Goal: Task Accomplishment & Management: Use online tool/utility

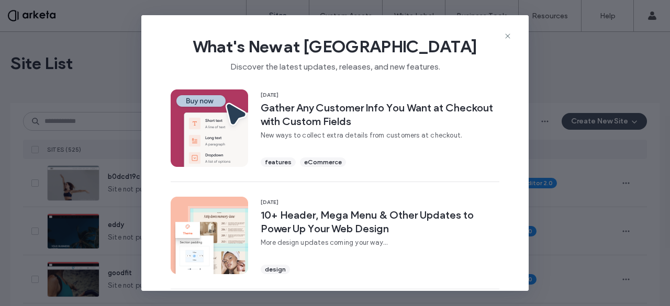
click at [508, 40] on icon at bounding box center [508, 36] width 8 height 8
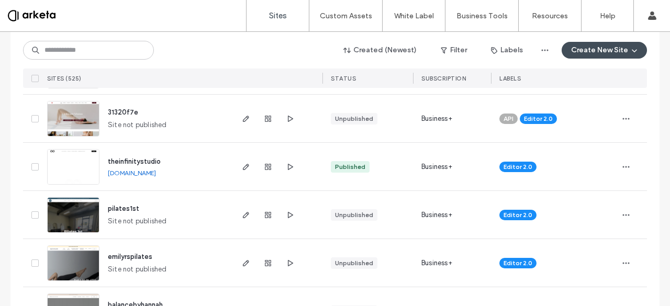
scroll to position [210, 0]
click at [106, 49] on input at bounding box center [88, 50] width 131 height 19
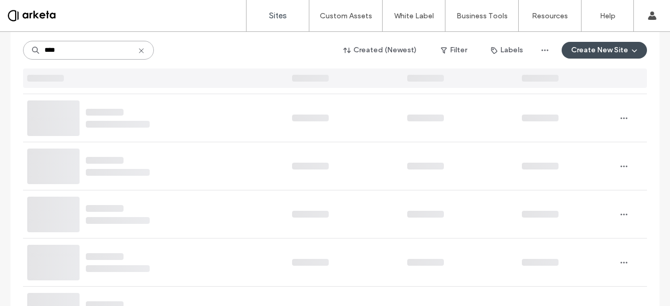
scroll to position [0, 0]
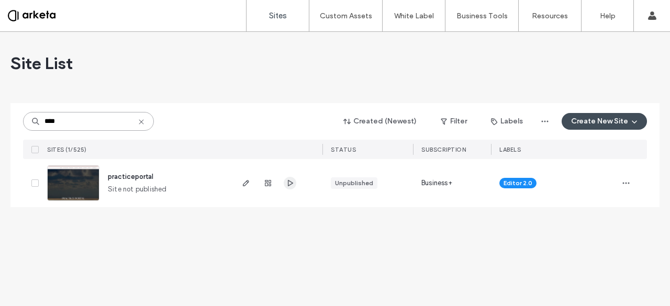
type input "****"
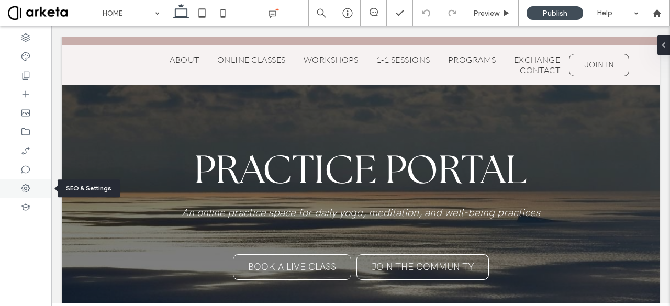
click at [27, 187] on icon at bounding box center [25, 188] width 10 height 10
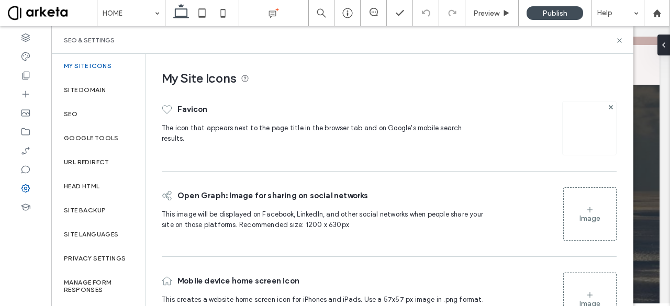
click at [582, 133] on img at bounding box center [589, 128] width 17 height 17
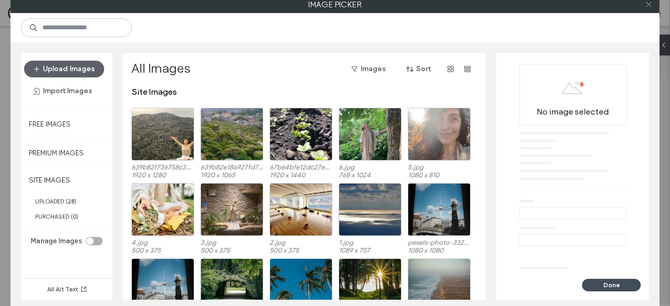
click at [648, 5] on use at bounding box center [648, 4] width 5 height 5
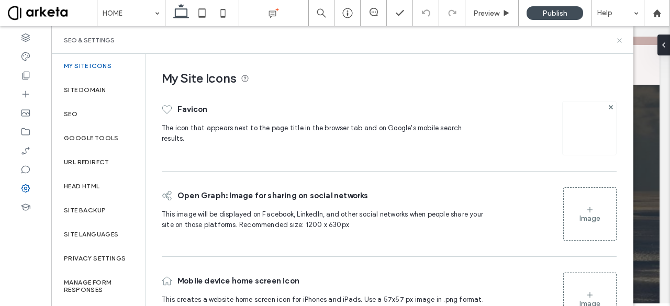
click at [621, 43] on icon at bounding box center [620, 41] width 8 height 8
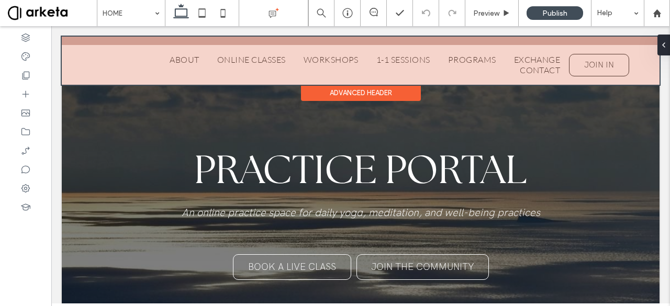
click at [175, 58] on div at bounding box center [361, 61] width 598 height 48
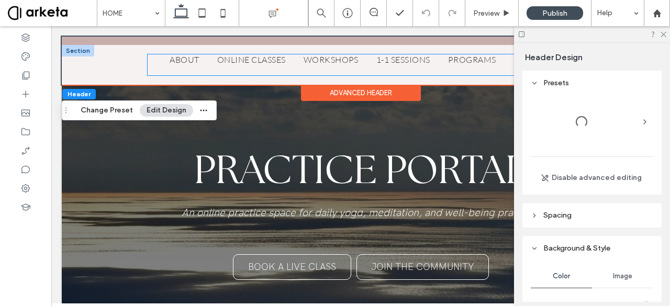
click at [175, 58] on span "ABOUT" at bounding box center [184, 59] width 29 height 10
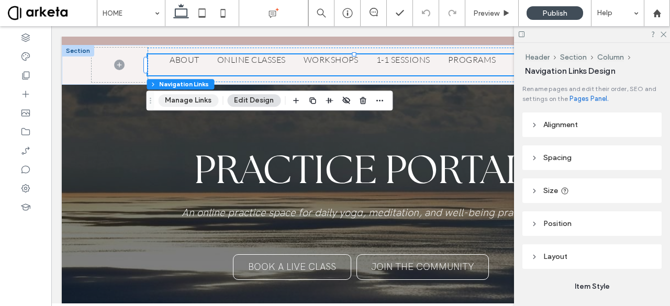
click at [203, 102] on button "Manage Links" at bounding box center [188, 100] width 60 height 13
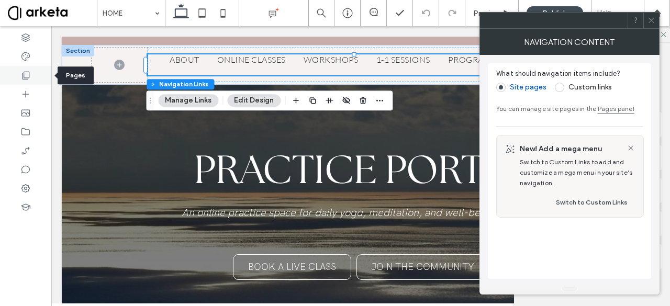
click at [32, 68] on div at bounding box center [25, 75] width 51 height 19
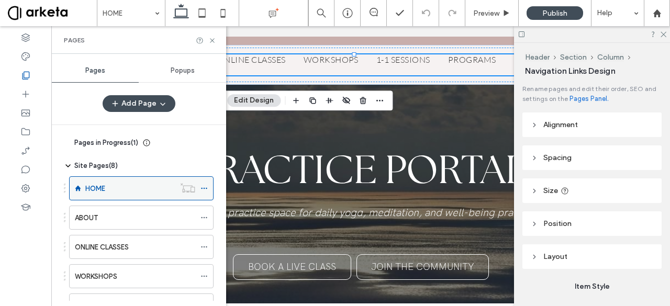
click at [204, 185] on icon at bounding box center [204, 188] width 7 height 7
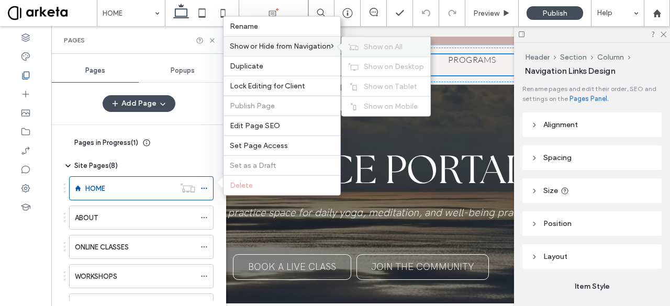
click at [352, 50] on use at bounding box center [354, 46] width 10 height 6
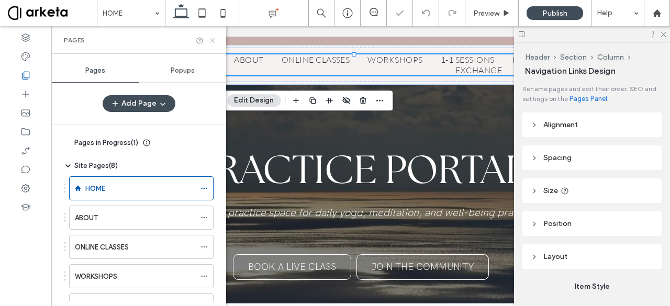
click at [212, 40] on use at bounding box center [212, 40] width 4 height 4
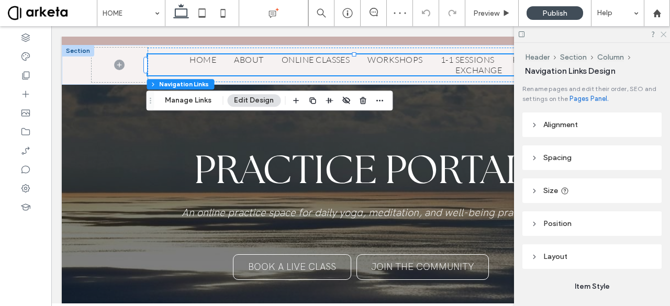
click at [663, 35] on use at bounding box center [664, 35] width 6 height 6
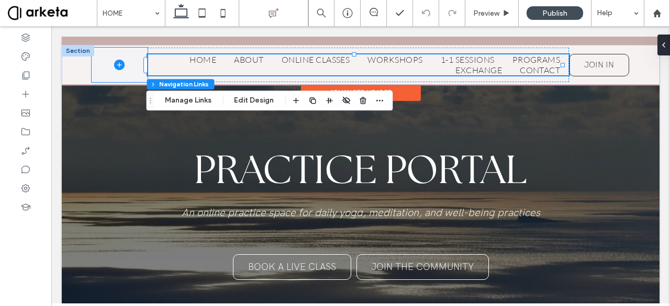
click at [135, 75] on span at bounding box center [120, 65] width 56 height 35
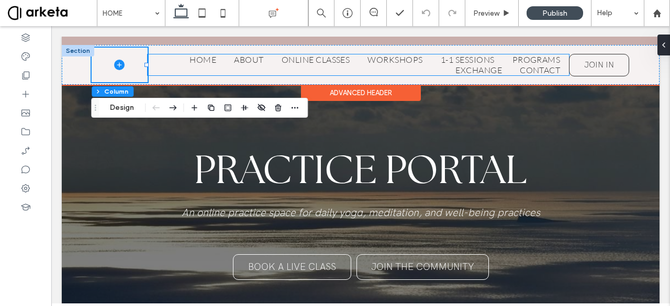
click at [197, 64] on span "HOME" at bounding box center [203, 59] width 27 height 10
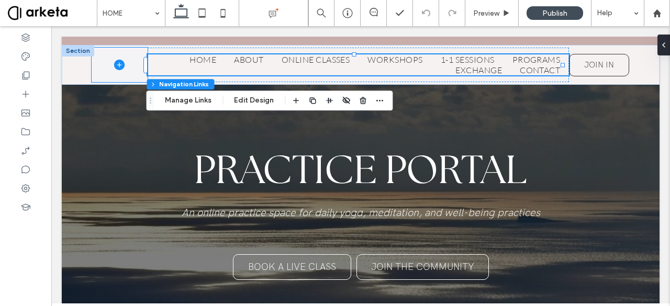
click at [116, 66] on icon at bounding box center [119, 65] width 10 height 10
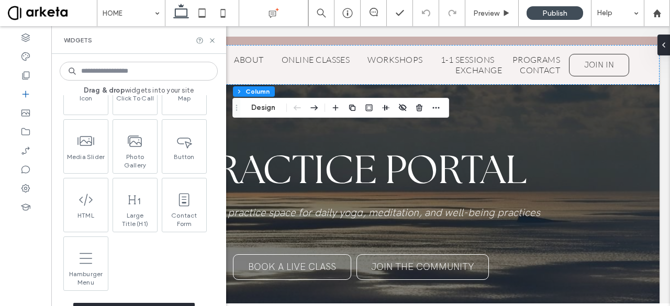
scroll to position [239, 0]
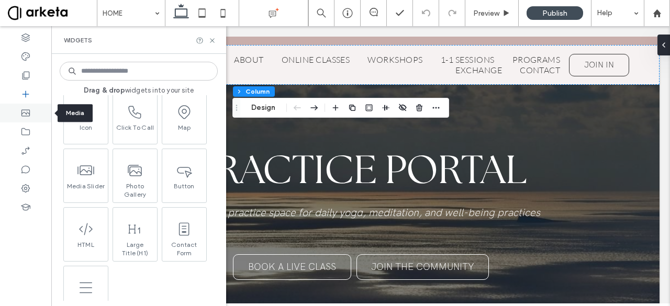
click at [30, 116] on icon at bounding box center [25, 113] width 10 height 10
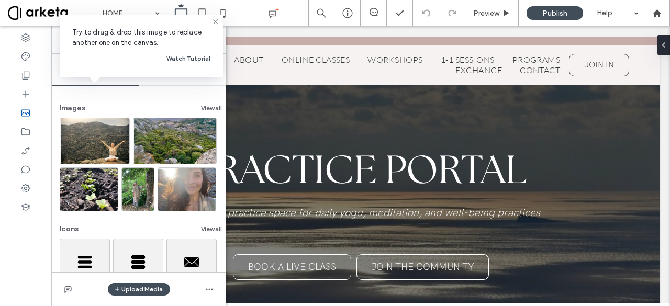
scroll to position [49, 0]
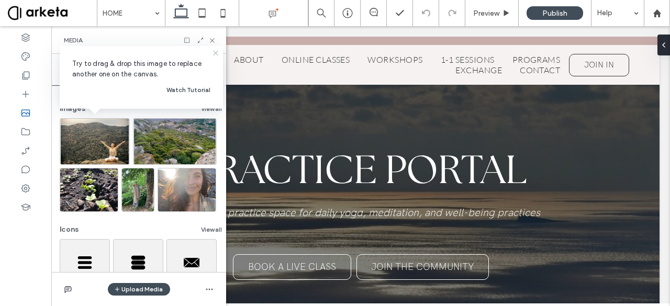
click at [213, 54] on icon at bounding box center [216, 53] width 8 height 8
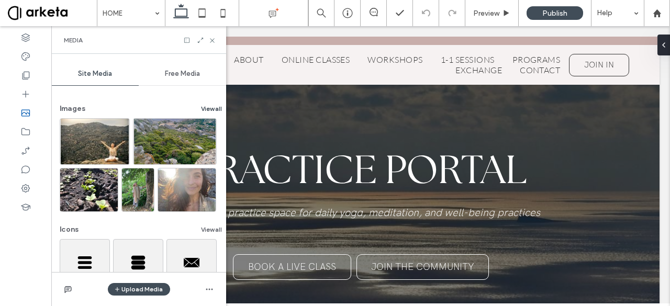
click at [207, 106] on button "View all" at bounding box center [211, 109] width 21 height 13
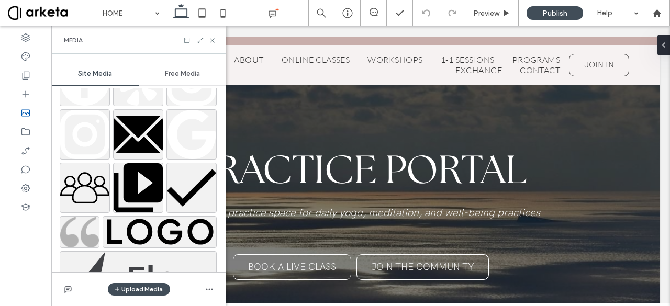
scroll to position [515, 0]
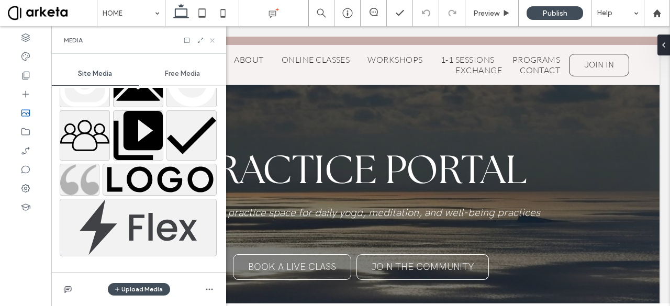
click at [213, 40] on use at bounding box center [212, 40] width 4 height 4
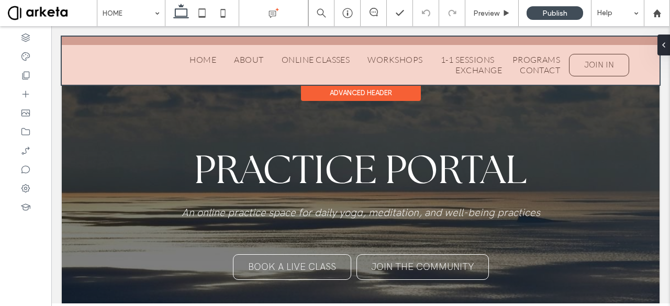
click at [106, 58] on div at bounding box center [361, 61] width 598 height 48
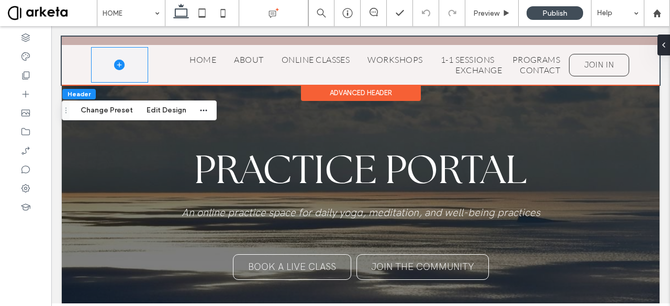
click at [106, 58] on span at bounding box center [120, 65] width 56 height 35
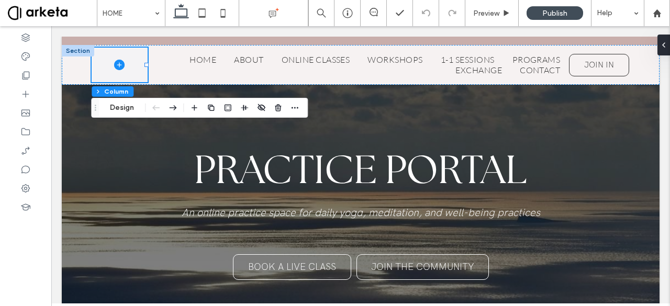
click at [116, 63] on icon at bounding box center [119, 65] width 10 height 10
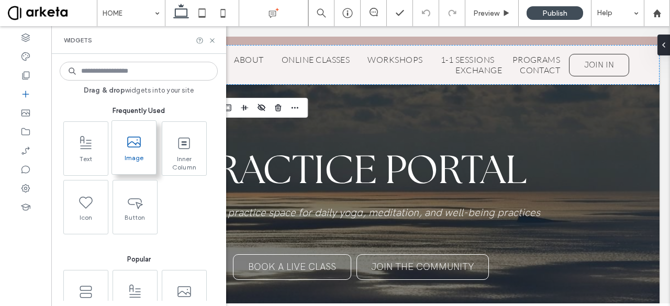
click at [141, 163] on span "Image" at bounding box center [134, 161] width 44 height 15
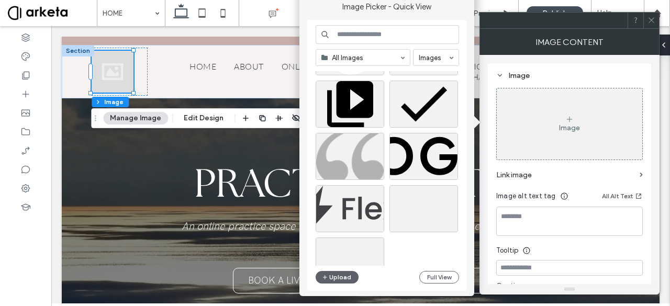
scroll to position [690, 0]
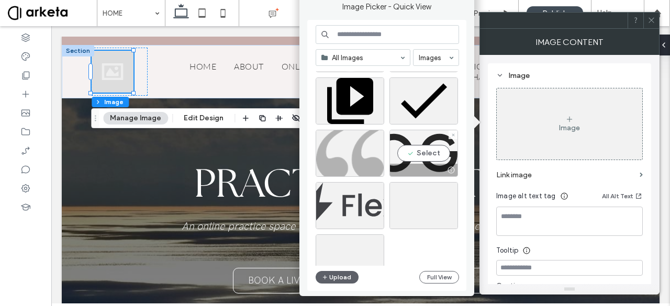
click at [418, 155] on div "Select" at bounding box center [424, 153] width 69 height 47
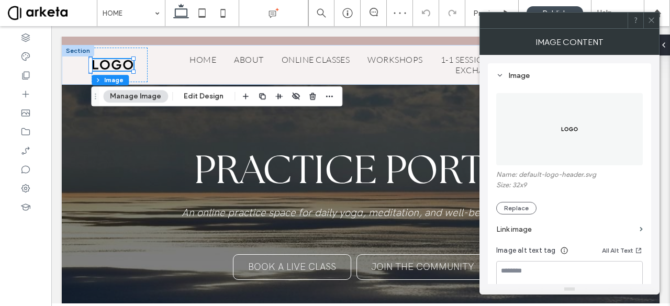
click at [652, 20] on use at bounding box center [651, 20] width 5 height 5
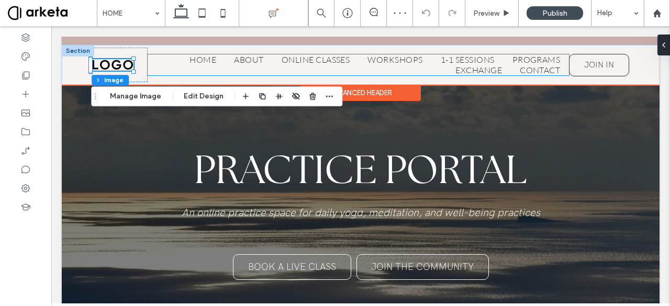
click at [190, 59] on span "HOME" at bounding box center [203, 59] width 27 height 10
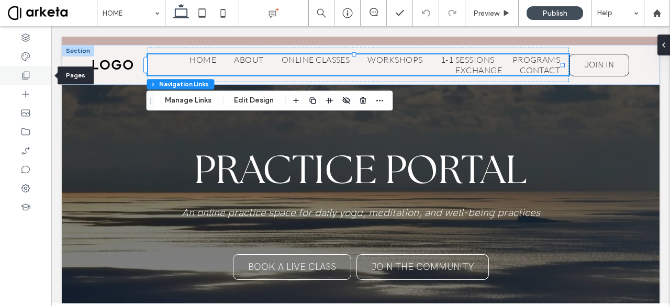
click at [34, 70] on div at bounding box center [25, 75] width 51 height 19
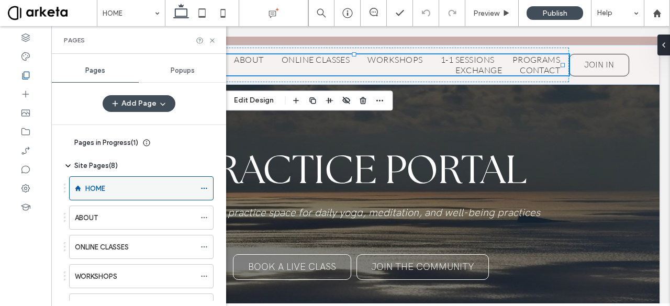
click at [200, 188] on div "HOME" at bounding box center [141, 189] width 145 height 24
click at [203, 188] on icon at bounding box center [204, 188] width 7 height 7
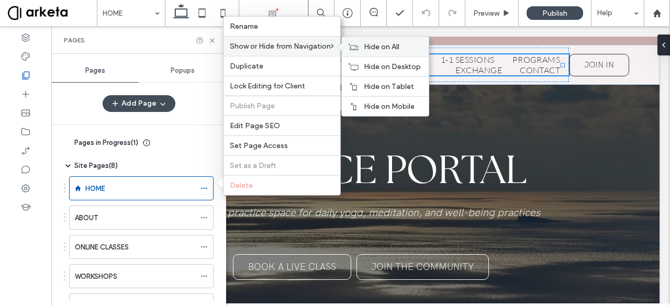
click at [361, 52] on div "Hide on All" at bounding box center [385, 46] width 87 height 19
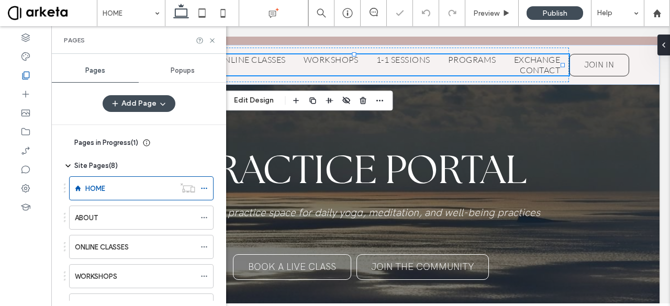
click at [69, 144] on icon at bounding box center [68, 143] width 8 height 8
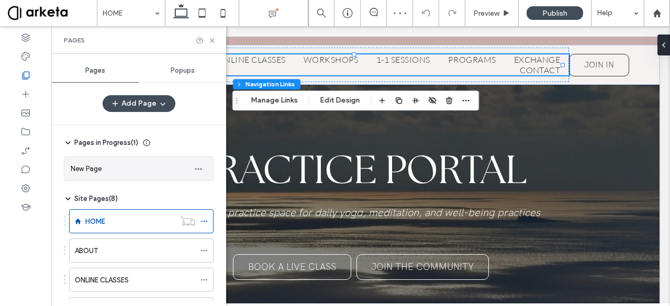
click at [84, 168] on span "New Page" at bounding box center [86, 169] width 31 height 8
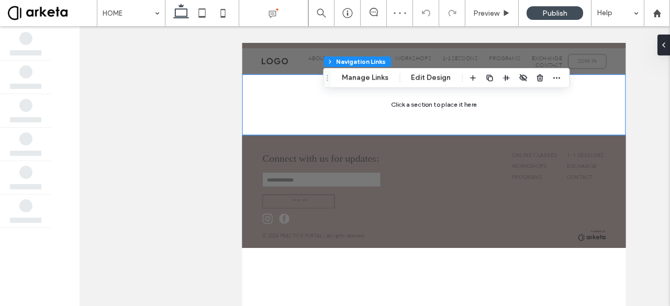
click at [84, 168] on div at bounding box center [375, 166] width 591 height 280
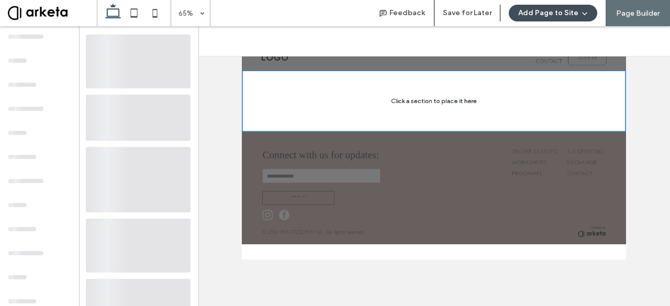
scroll to position [0, 0]
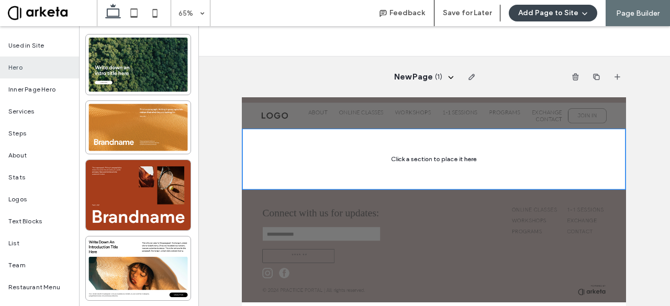
click at [560, 9] on button "Add Page to Site" at bounding box center [553, 13] width 89 height 17
click at [326, 72] on div "New Page ( 1 )" at bounding box center [434, 77] width 384 height 41
click at [571, 79] on icon "button" at bounding box center [575, 77] width 8 height 8
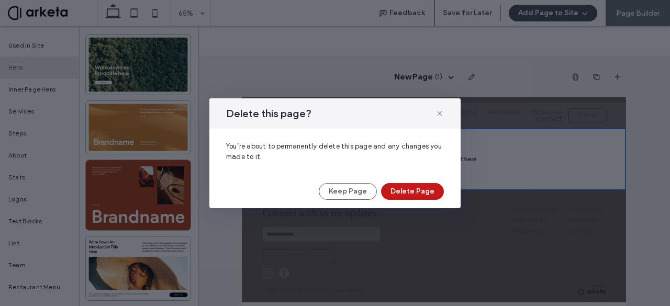
click at [418, 191] on button "Delete Page" at bounding box center [412, 191] width 63 height 17
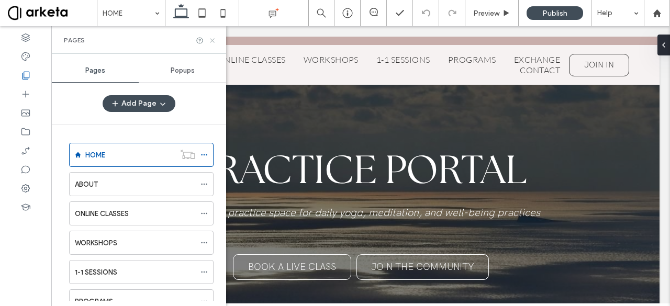
click at [213, 37] on icon at bounding box center [212, 41] width 8 height 8
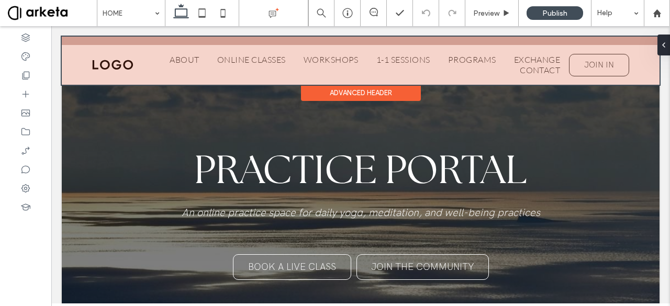
click at [113, 59] on div at bounding box center [361, 61] width 598 height 48
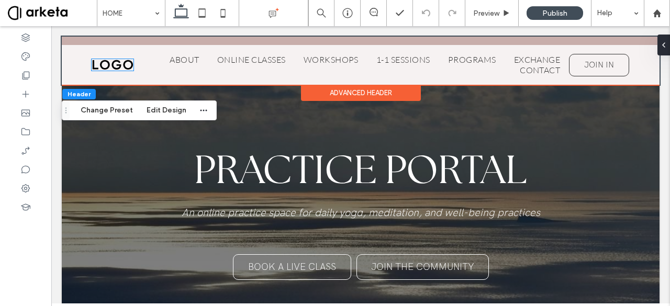
click at [113, 59] on img at bounding box center [113, 65] width 42 height 12
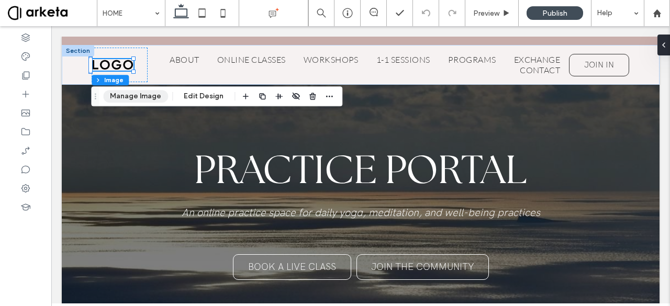
click at [129, 93] on button "Manage Image" at bounding box center [135, 96] width 65 height 13
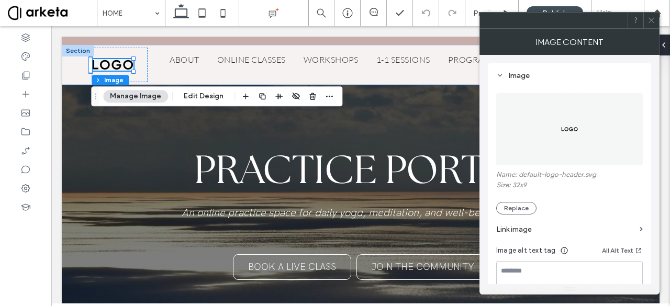
click at [527, 222] on label "Link image" at bounding box center [566, 229] width 139 height 19
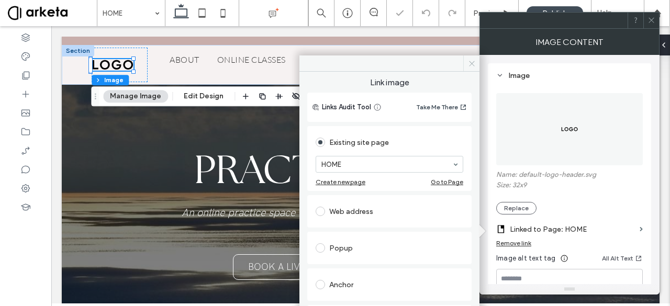
click at [471, 63] on icon at bounding box center [472, 64] width 8 height 8
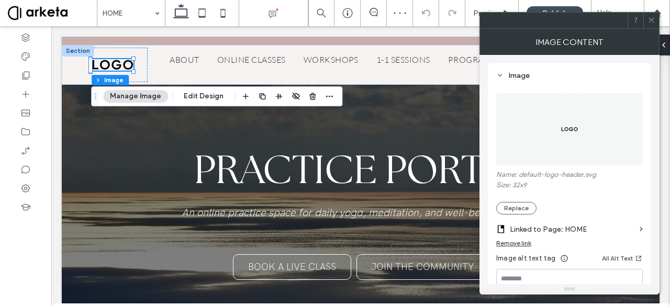
click at [648, 19] on icon at bounding box center [652, 20] width 8 height 8
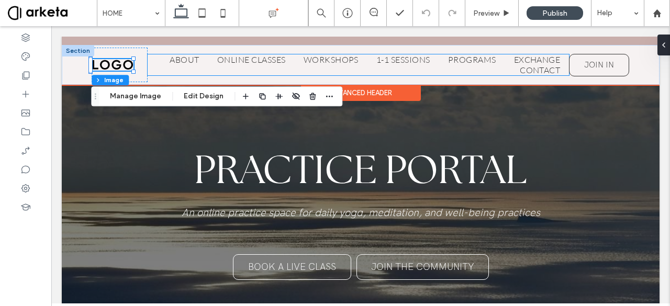
click at [181, 73] on ul "ABOUT ONLINE CLASSES WORKSHOPS 1-1 SESSIONS PROGRAMS EXCHANGE CONTACT" at bounding box center [359, 64] width 422 height 21
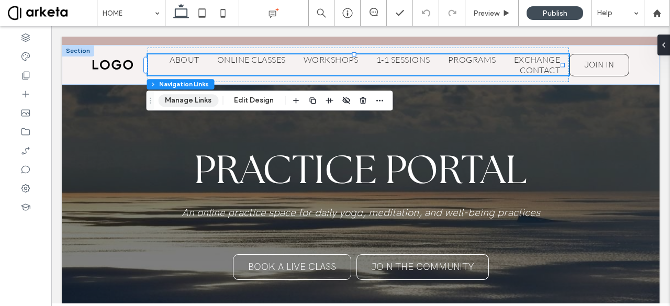
click at [200, 101] on button "Manage Links" at bounding box center [188, 100] width 60 height 13
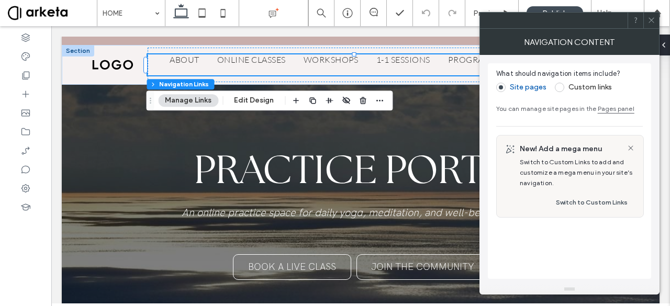
click at [653, 21] on icon at bounding box center [652, 20] width 8 height 8
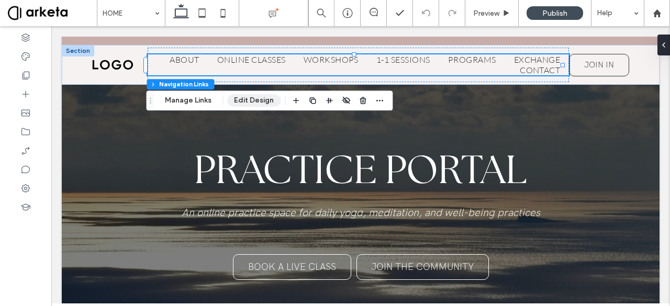
click at [260, 95] on button "Edit Design" at bounding box center [253, 100] width 53 height 13
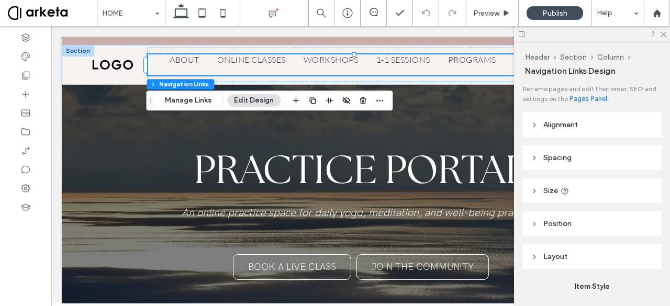
scroll to position [101, 0]
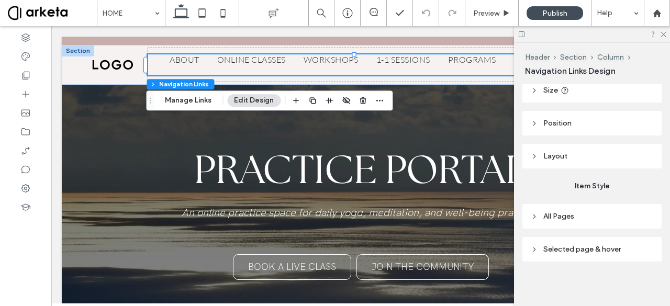
click at [558, 225] on header "All Pages" at bounding box center [592, 216] width 139 height 25
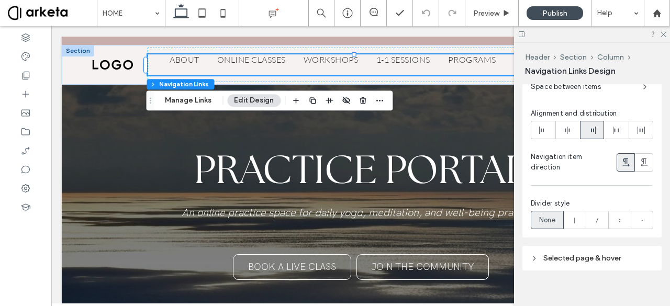
scroll to position [369, 0]
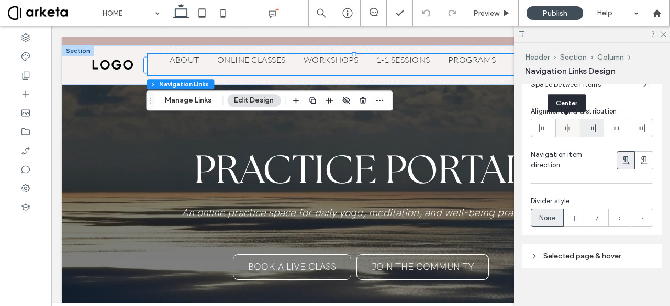
click at [557, 128] on div at bounding box center [568, 127] width 24 height 17
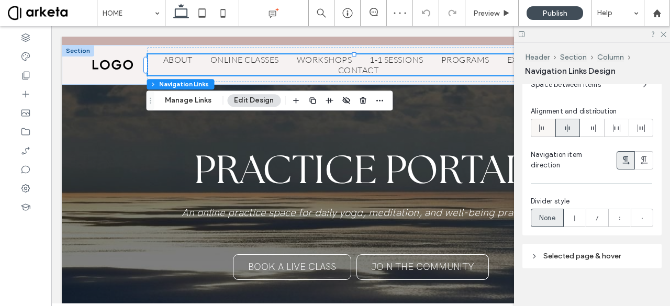
click at [548, 124] on div at bounding box center [544, 127] width 24 height 17
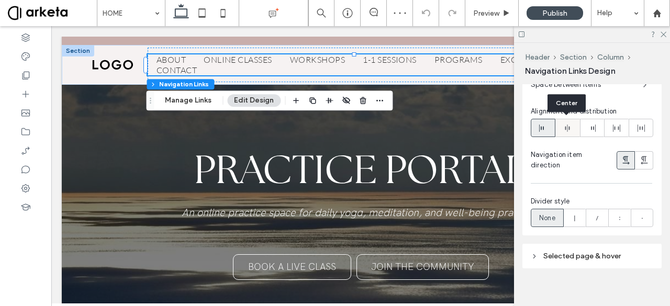
click at [569, 126] on icon at bounding box center [568, 128] width 8 height 8
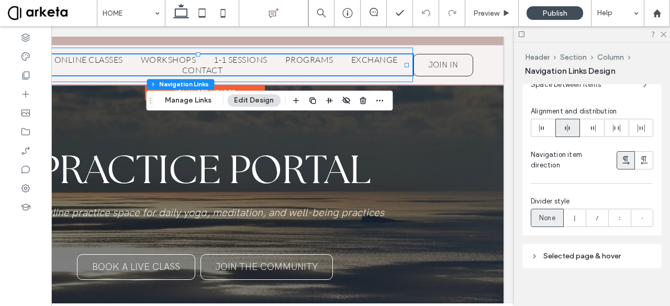
scroll to position [0, 0]
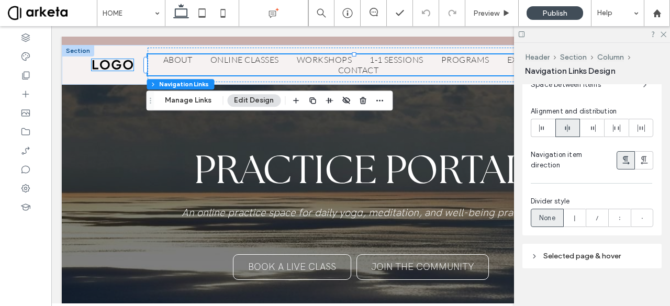
click at [123, 68] on img at bounding box center [113, 65] width 42 height 12
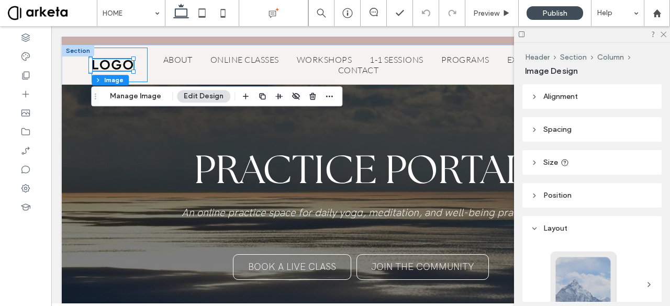
click at [134, 68] on div at bounding box center [120, 65] width 56 height 35
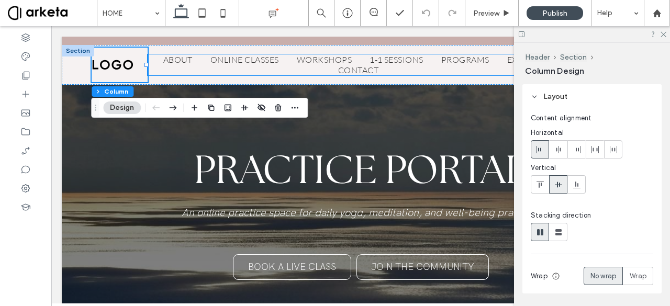
click at [155, 63] on link "ABOUT" at bounding box center [178, 59] width 47 height 10
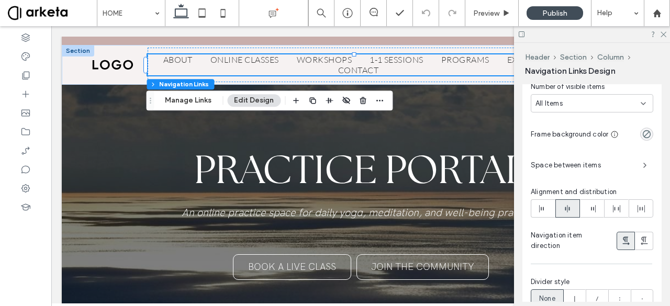
scroll to position [282, 0]
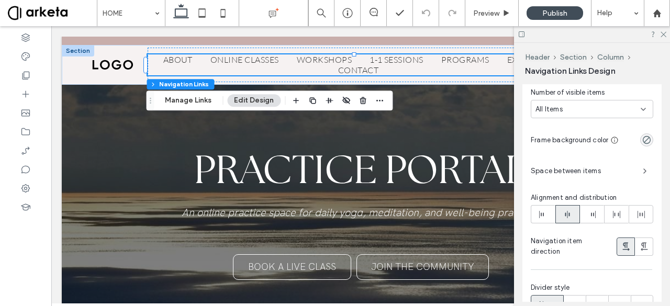
click at [593, 166] on span "Space between items" at bounding box center [583, 171] width 104 height 10
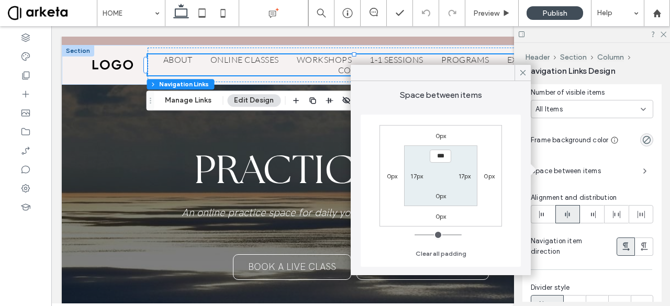
click at [414, 177] on label "17px" at bounding box center [417, 176] width 13 height 8
type input "**"
click at [414, 177] on input "****" at bounding box center [416, 175] width 21 height 13
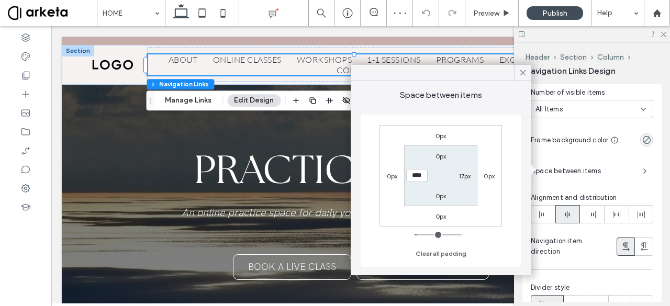
type input "****"
type input "**"
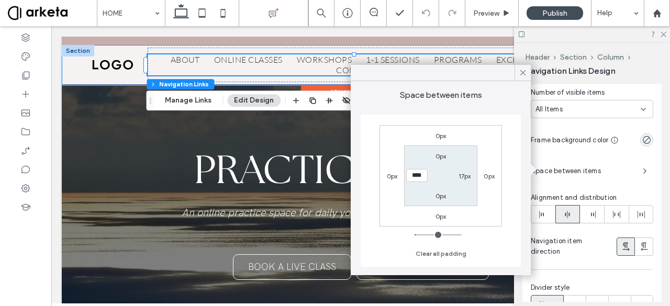
click at [72, 81] on div "ABOUT ONLINE CLASSES WORKSHOPS 1-1 SESSIONS PROGRAMS EXCHANGE CONTACT JOIN IN" at bounding box center [361, 65] width 598 height 40
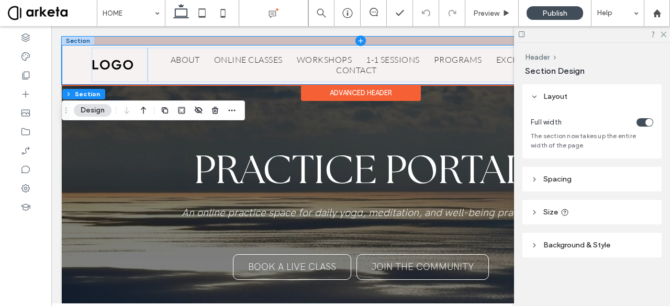
click at [198, 41] on span at bounding box center [361, 41] width 598 height 8
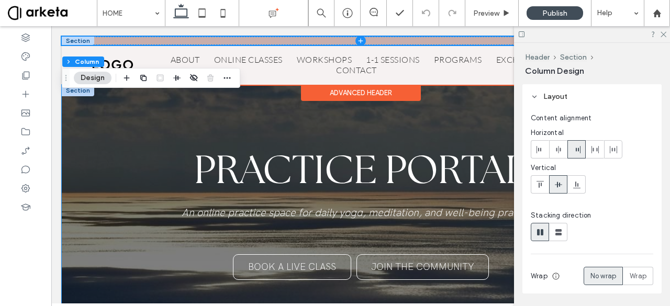
click at [72, 108] on div "PRACTICE PORTAL An online practice space for daily yo ga , meditation, and well…" at bounding box center [361, 210] width 598 height 250
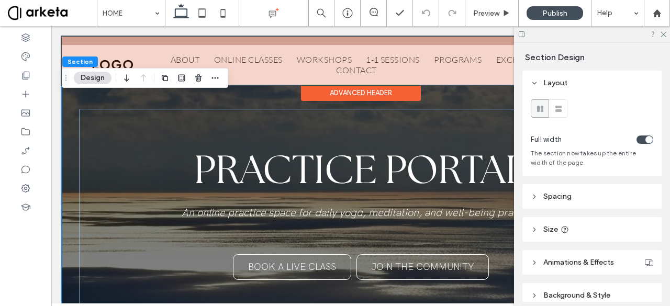
click at [73, 51] on div at bounding box center [361, 61] width 598 height 48
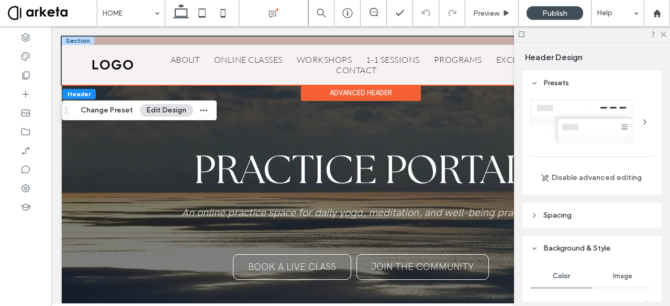
click at [73, 51] on div at bounding box center [78, 51] width 32 height 12
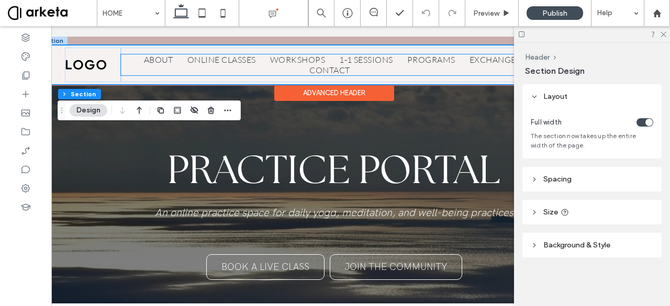
scroll to position [0, 26]
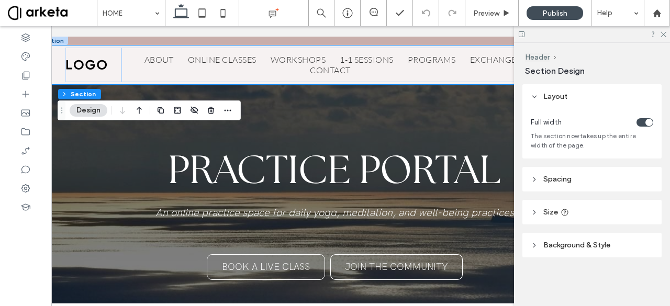
click at [534, 184] on header "Spacing" at bounding box center [592, 179] width 139 height 25
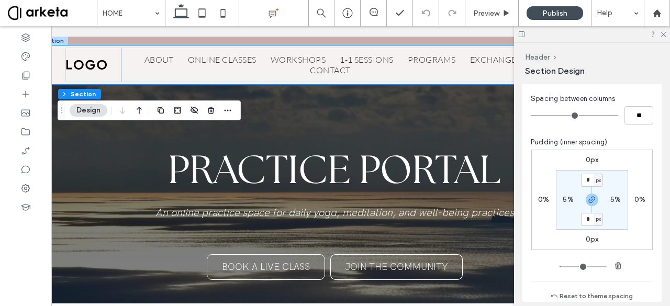
scroll to position [102, 0]
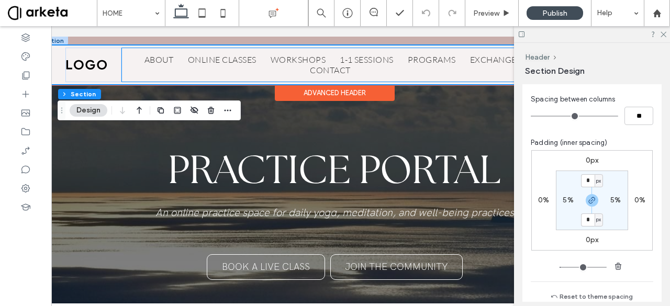
click at [405, 81] on div "ABOUT ONLINE CLASSES WORKSHOPS 1-1 SESSIONS PROGRAMS EXCHANGE CONTACT" at bounding box center [333, 65] width 422 height 35
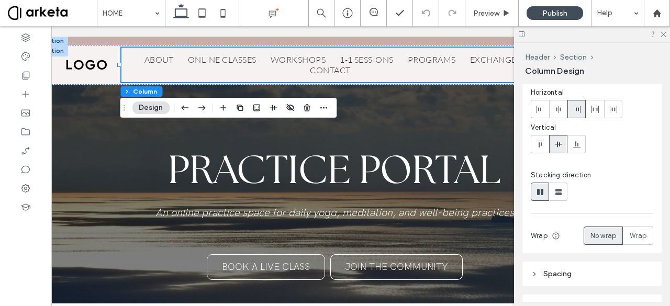
scroll to position [41, 0]
click at [560, 111] on icon at bounding box center [559, 109] width 8 height 8
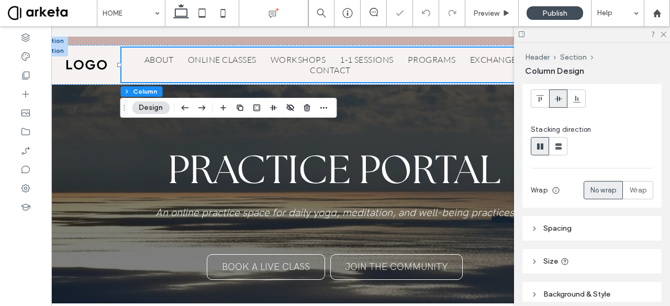
scroll to position [131, 0]
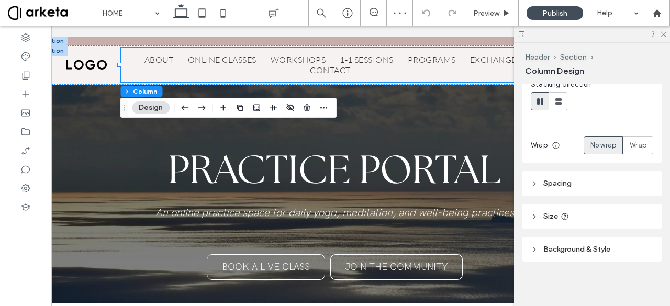
click at [577, 182] on header "Spacing" at bounding box center [592, 183] width 139 height 25
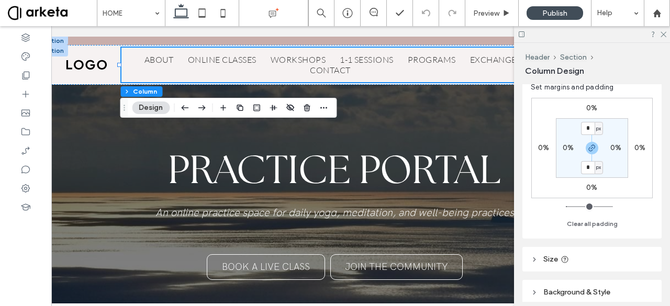
scroll to position [313, 0]
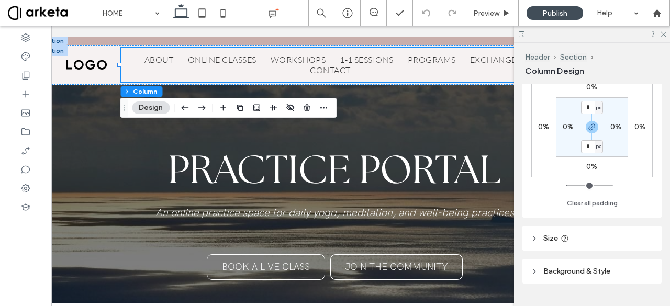
click at [587, 236] on header "Size" at bounding box center [592, 238] width 139 height 25
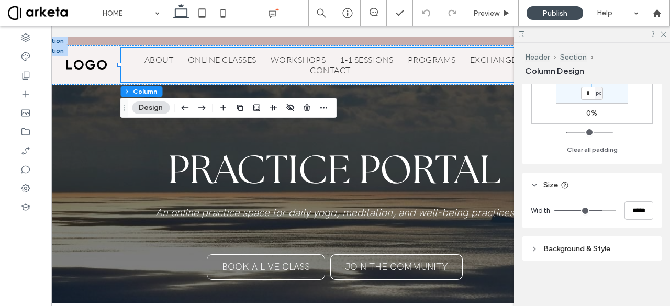
type input "**"
type input "***"
type input "**"
type input "***"
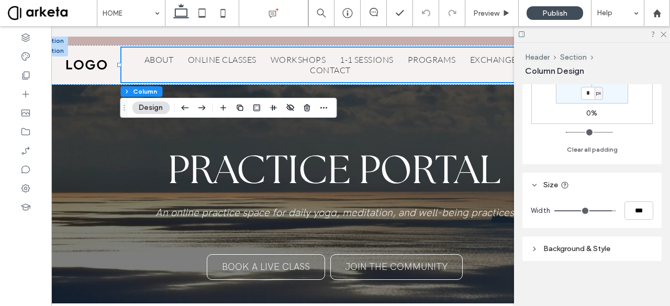
type input "****"
drag, startPoint x: 603, startPoint y: 210, endPoint x: 616, endPoint y: 209, distance: 13.1
click at [616, 211] on input "range" at bounding box center [586, 211] width 62 height 1
type input "**"
type input "*****"
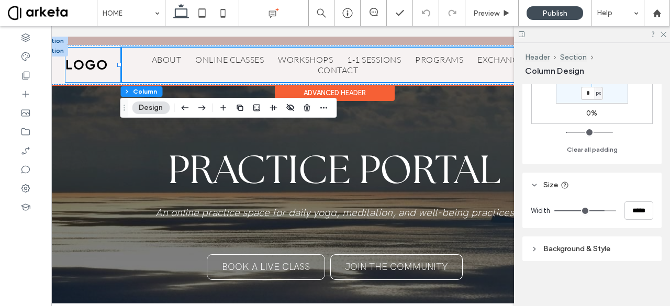
click at [105, 71] on div at bounding box center [93, 65] width 56 height 35
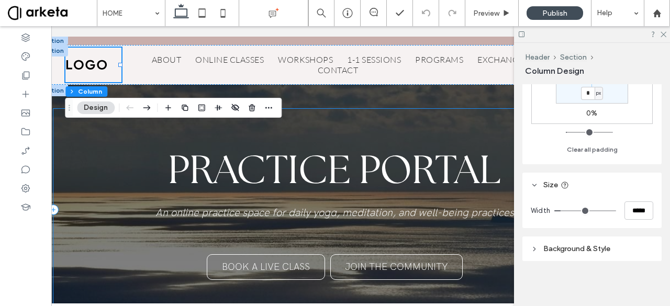
click at [309, 233] on div "PRACTICE PORTAL An online practice space for daily yo ga , meditation, and well…" at bounding box center [334, 210] width 563 height 202
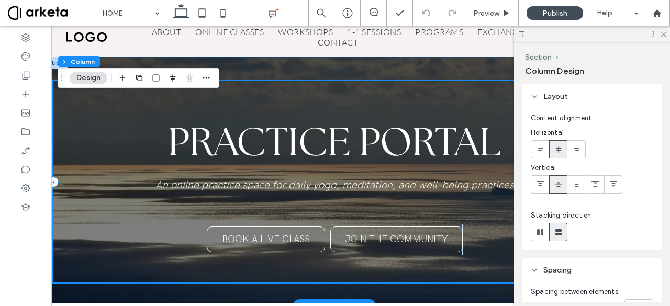
scroll to position [32, 0]
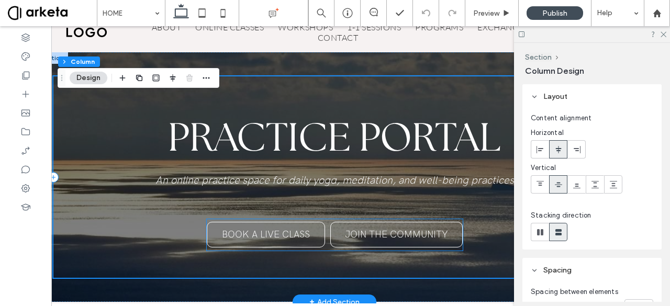
click at [322, 238] on div "BOOK A LIVE CLASS JOIN THE COMMUNITY" at bounding box center [335, 234] width 256 height 31
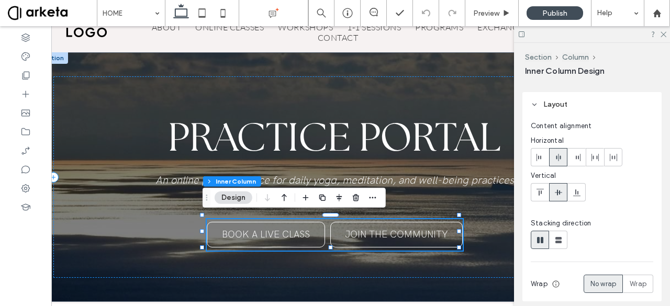
scroll to position [25, 0]
click at [539, 189] on icon at bounding box center [540, 193] width 8 height 8
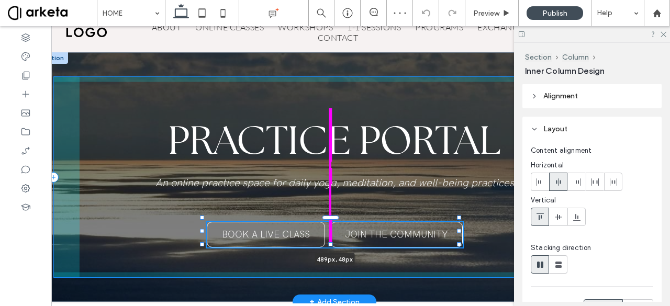
scroll to position [0, 0]
click at [330, 245] on div at bounding box center [331, 245] width 4 height 4
type input "**"
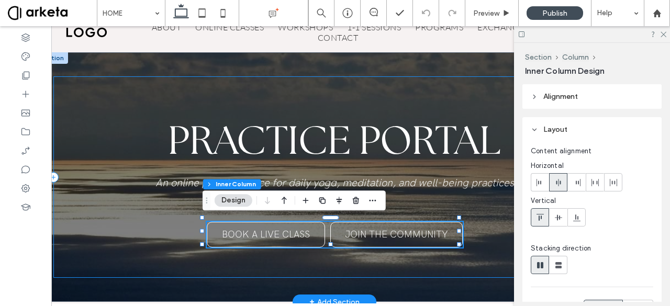
click at [466, 204] on div "PRACTICE PORTAL An online practice space for daily yo ga , meditation, and well…" at bounding box center [334, 177] width 563 height 202
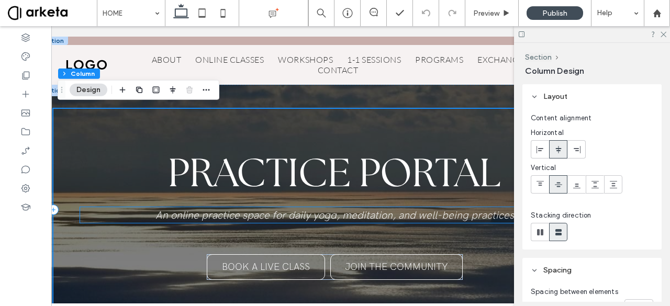
scroll to position [3, 0]
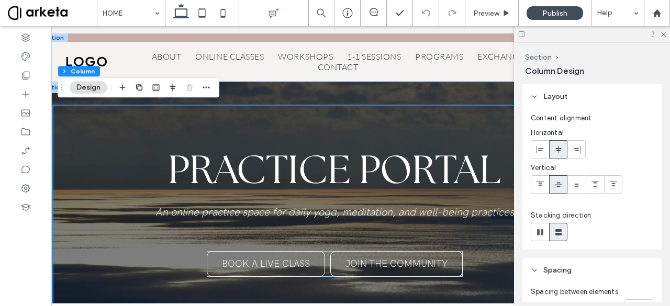
click at [455, 97] on div "PRACTICE PORTAL An online practice space for daily yo ga , meditation, and well…" at bounding box center [335, 207] width 598 height 250
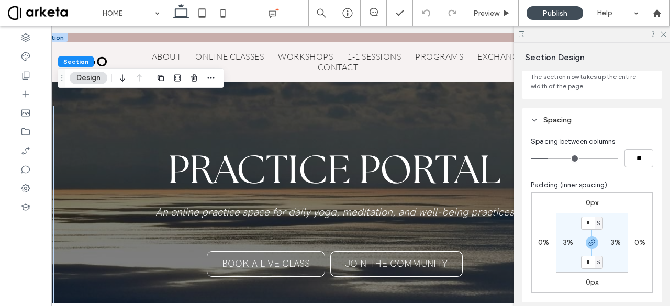
scroll to position [78, 0]
click at [476, 129] on div "PRACTICE PORTAL An online practice space for daily yo ga , meditation, and well…" at bounding box center [334, 207] width 563 height 202
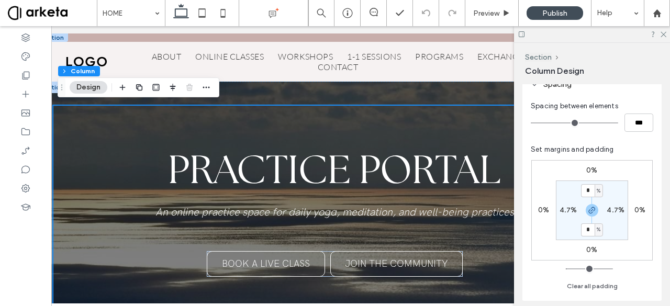
scroll to position [205, 0]
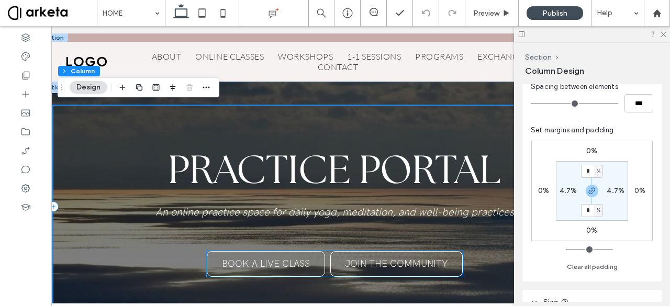
click at [416, 252] on link "JOIN THE COMMUNITY" at bounding box center [396, 264] width 133 height 26
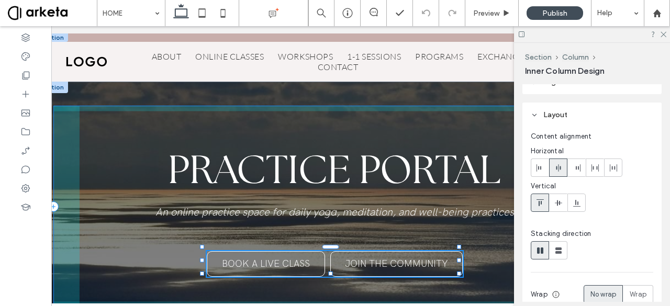
scroll to position [0, 0]
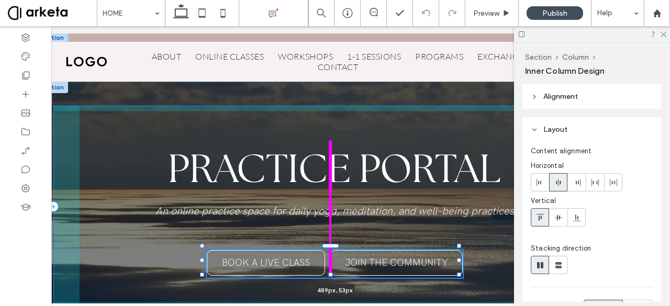
click at [331, 276] on div at bounding box center [331, 275] width 4 height 4
type input "**"
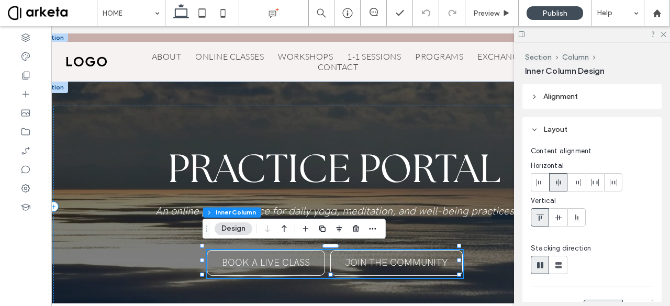
click at [219, 91] on div "PRACTICE PORTAL An online practice space for daily yo ga , meditation, and well…" at bounding box center [335, 207] width 598 height 250
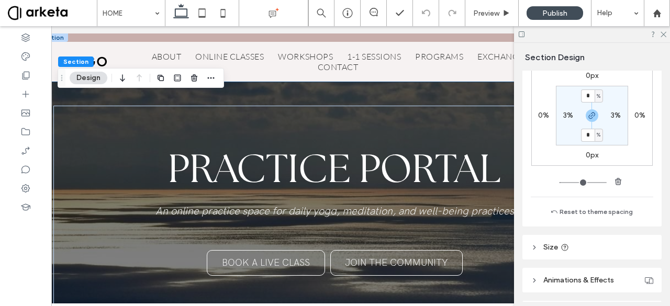
scroll to position [268, 0]
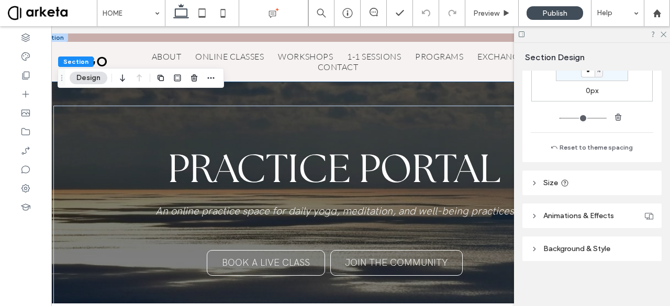
click at [569, 243] on header "Background & Style" at bounding box center [592, 249] width 139 height 25
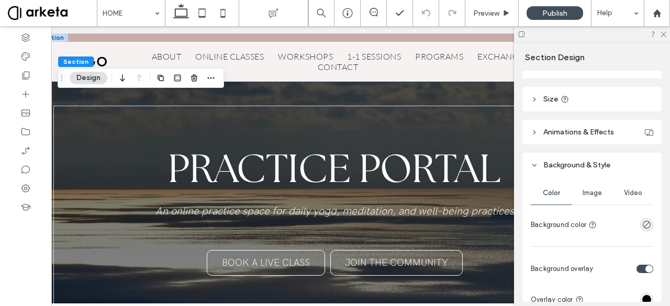
scroll to position [353, 0]
click at [590, 193] on span "Image" at bounding box center [592, 192] width 19 height 8
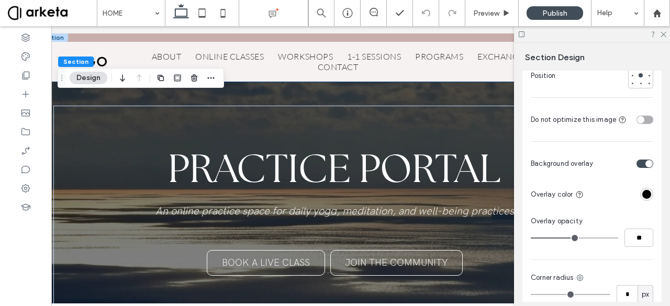
scroll to position [790, 0]
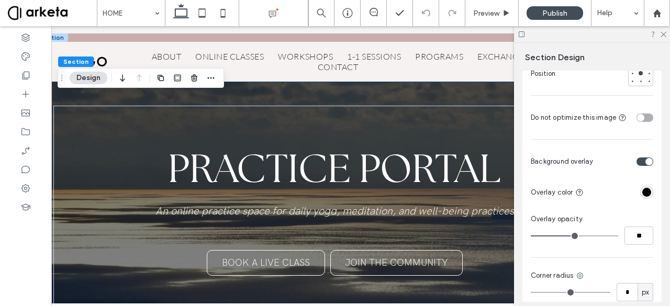
type input "**"
click at [564, 236] on input "range" at bounding box center [574, 236] width 87 height 1
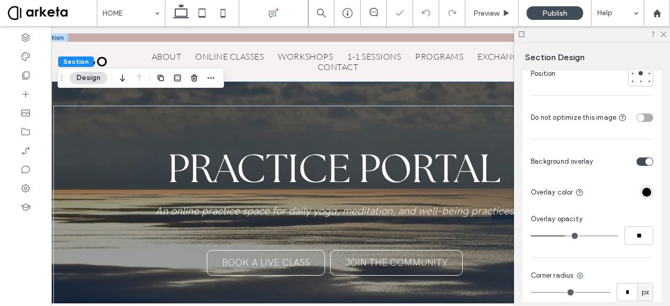
type input "**"
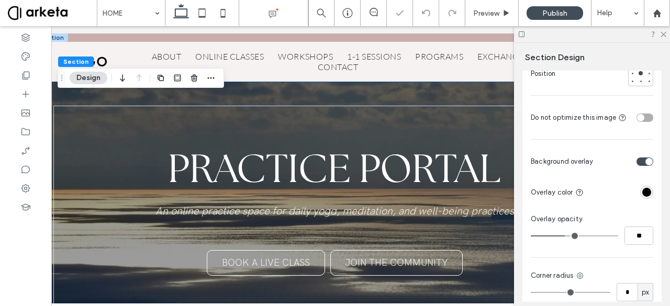
type input "**"
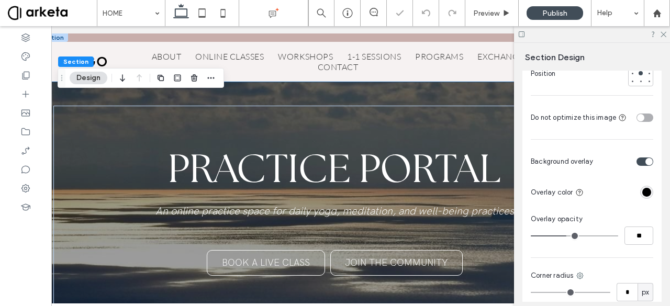
type input "**"
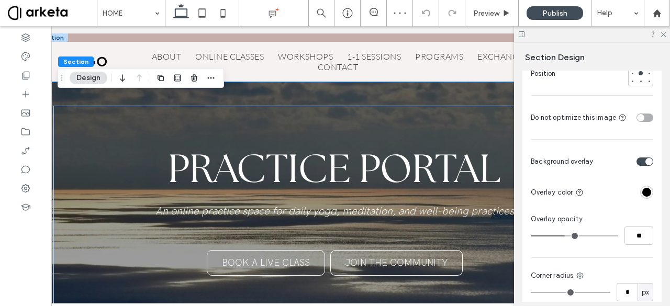
type input "**"
click at [565, 236] on input "range" at bounding box center [574, 236] width 87 height 1
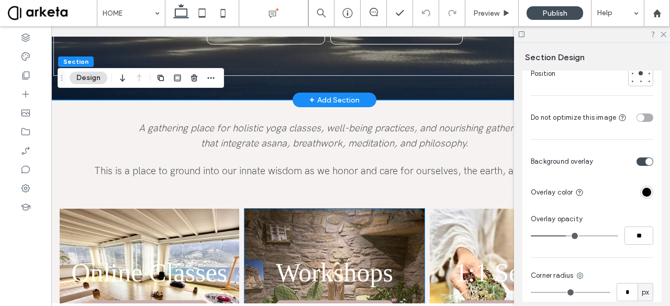
scroll to position [234, 0]
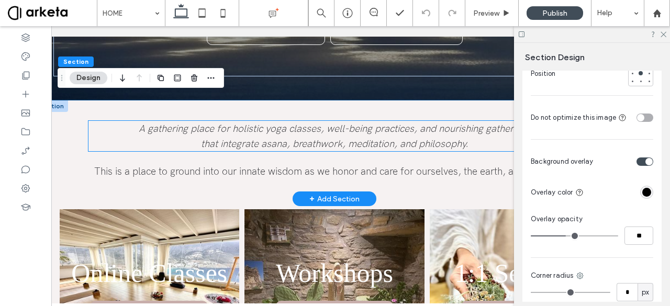
click at [324, 139] on span "A gathering place for holistic yoga classes, well-being practices, and nourishi…" at bounding box center [335, 136] width 392 height 27
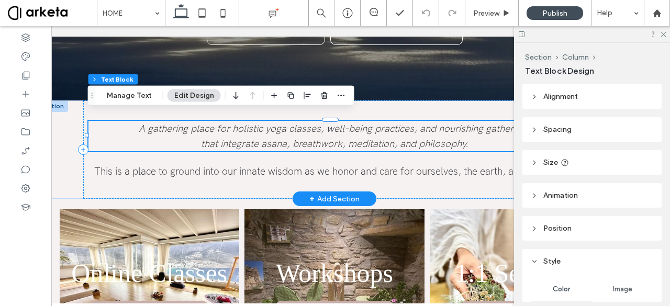
click at [324, 139] on span "A gathering place for holistic yoga classes, well-being practices, and nourishi…" at bounding box center [335, 136] width 392 height 27
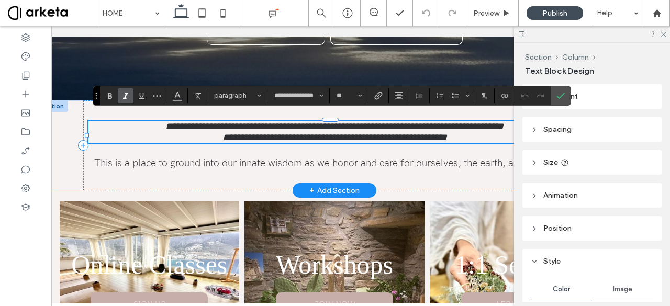
click at [151, 127] on p "**********" at bounding box center [335, 132] width 492 height 22
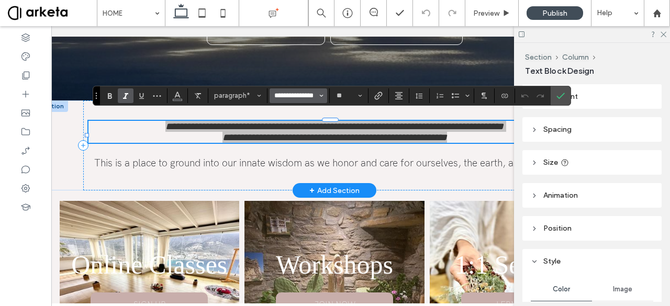
click at [288, 95] on input "**********" at bounding box center [295, 96] width 45 height 8
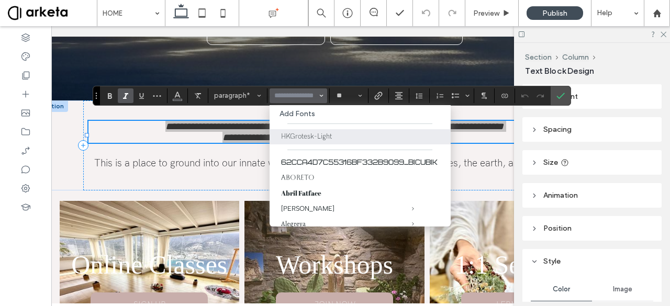
click at [334, 115] on label "Add Fonts" at bounding box center [360, 113] width 161 height 9
type input "**********"
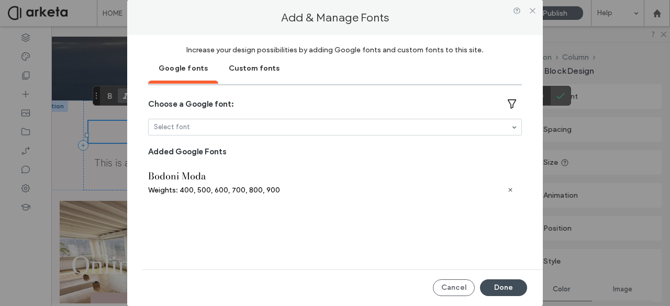
click at [259, 71] on div "Custom fonts" at bounding box center [254, 67] width 72 height 26
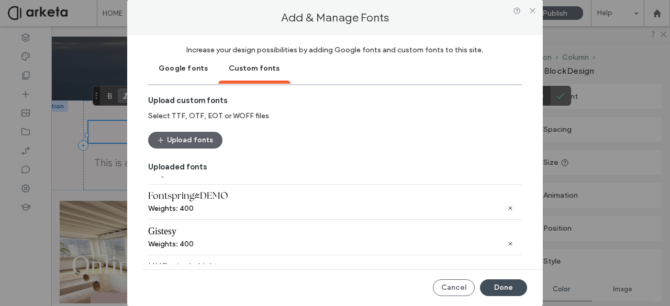
scroll to position [168, 0]
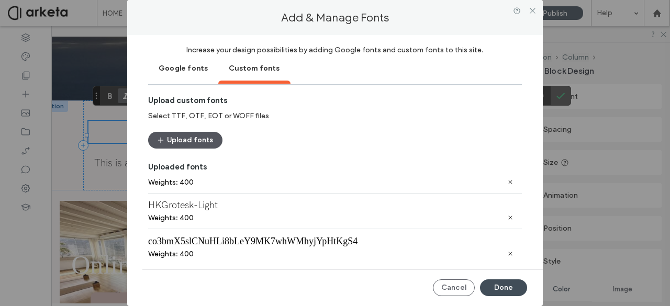
click at [206, 139] on button "Upload fonts" at bounding box center [185, 140] width 74 height 17
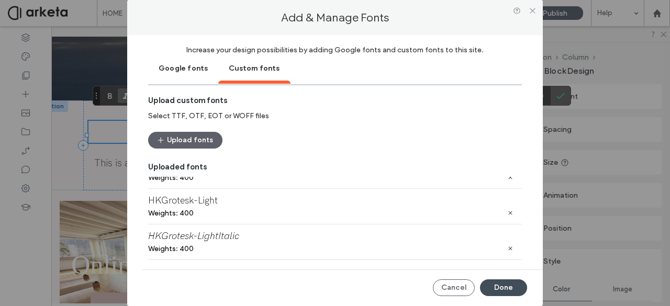
click at [186, 252] on div "Weights: 400" at bounding box center [171, 249] width 46 height 9
click at [499, 282] on button "Done" at bounding box center [503, 288] width 47 height 17
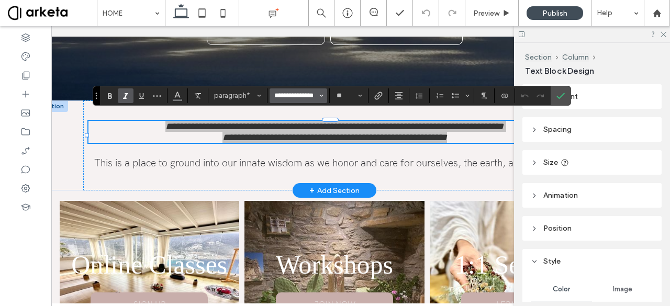
click at [314, 92] on input "**********" at bounding box center [295, 96] width 45 height 8
type input "*"
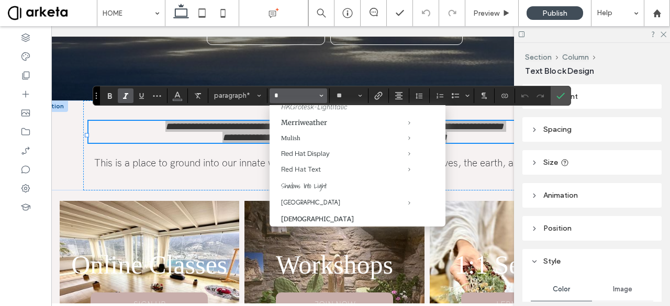
scroll to position [0, 0]
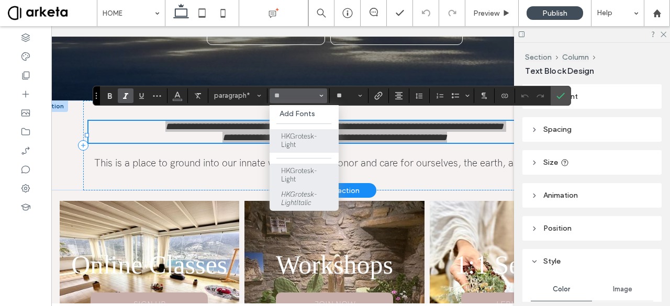
click at [316, 192] on label "HKGrotesk-LightItalic" at bounding box center [304, 200] width 69 height 24
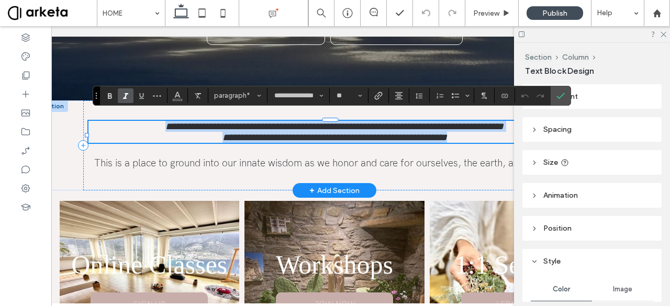
type input "**********"
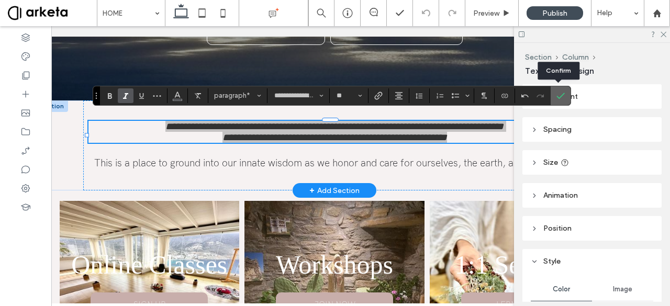
click at [557, 93] on icon "Confirm" at bounding box center [561, 96] width 8 height 8
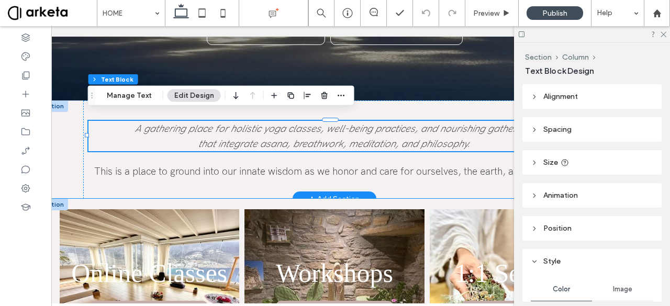
click at [52, 222] on div "Online Classes SIGN UP Workshops JOIN NOW 1:1 Sessions LERN MORE" at bounding box center [335, 297] width 598 height 196
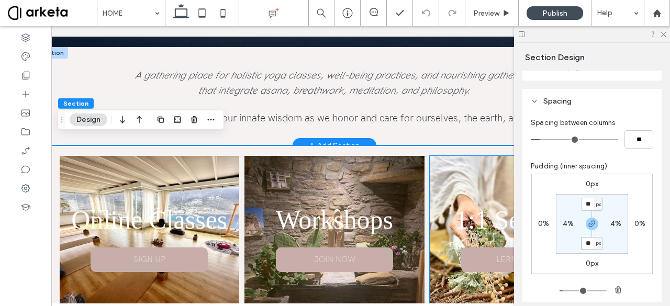
scroll to position [290, 0]
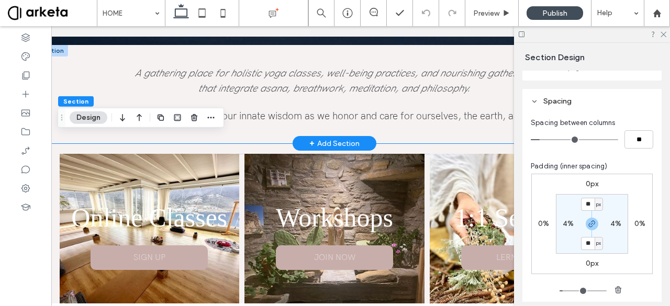
click at [564, 224] on label "4%" at bounding box center [568, 223] width 11 height 9
type input "*"
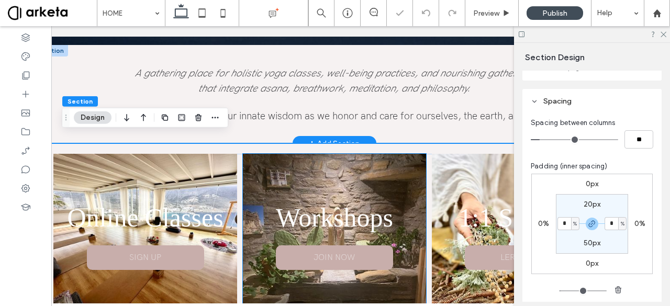
scroll to position [0, 0]
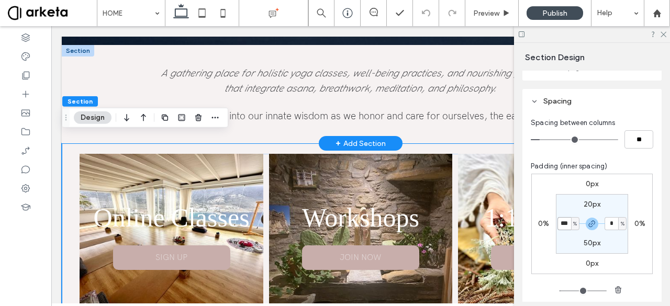
type input "***"
type input "*"
type input "***"
type input "*"
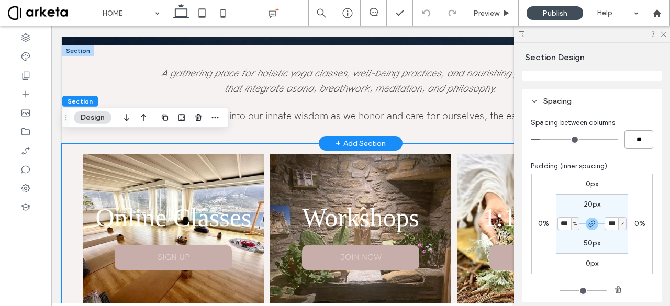
click at [631, 134] on input "**" at bounding box center [639, 139] width 29 height 18
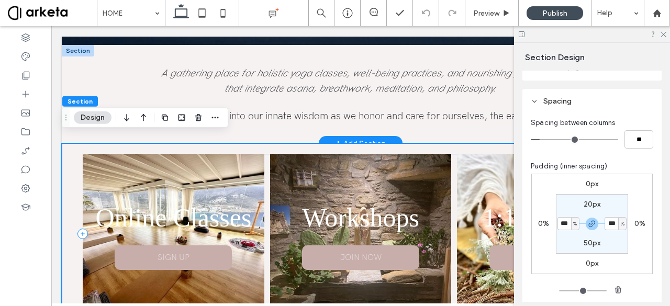
click at [449, 179] on div "Online Classes SIGN UP Workshops JOIN NOW 1:1 Sessions LERN MORE" at bounding box center [361, 234] width 556 height 160
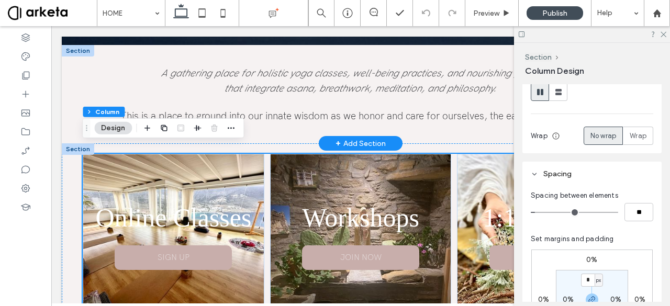
scroll to position [143, 0]
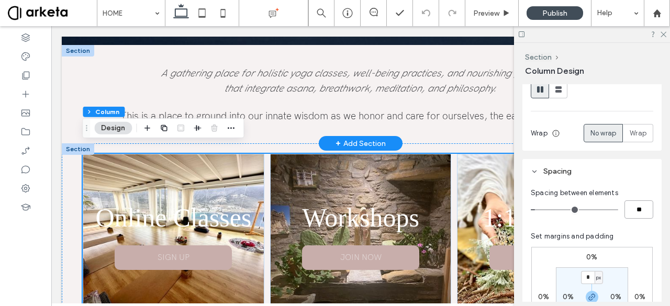
click at [633, 206] on input "**" at bounding box center [639, 210] width 29 height 18
type input "**"
type input "*"
type input "**"
